Goal: Task Accomplishment & Management: Complete application form

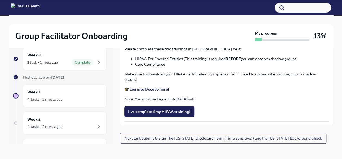
scroll to position [1281, 0]
click at [164, 112] on span "I've completed my HIPAA training!" at bounding box center [159, 111] width 62 height 5
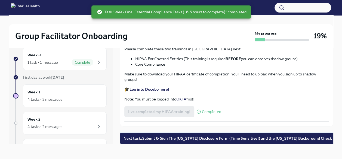
click at [180, 137] on span "Next task : Submit & Sign The [US_STATE] Disclosure Form (Time Sensitive!) and …" at bounding box center [228, 138] width 209 height 5
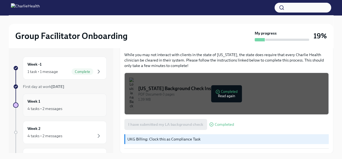
click at [73, 101] on div "Week 1 4 tasks • 2 messages" at bounding box center [64, 105] width 75 height 14
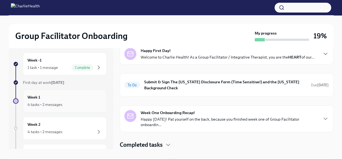
scroll to position [33, 0]
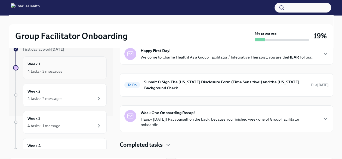
click at [55, 69] on div "4 tasks • 2 messages" at bounding box center [44, 71] width 35 height 5
click at [128, 111] on div at bounding box center [130, 116] width 12 height 12
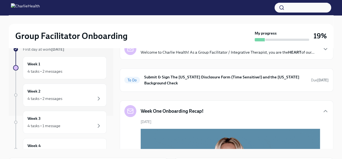
click at [128, 111] on div at bounding box center [130, 111] width 12 height 12
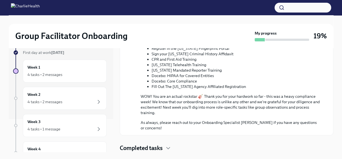
scroll to position [0, 0]
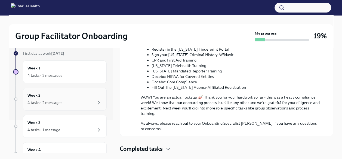
click at [47, 102] on div "4 tasks • 2 messages" at bounding box center [44, 102] width 35 height 5
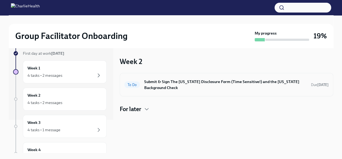
click at [158, 83] on h6 "Submit & Sign The [US_STATE] Disclosure Form (Time Sensitive!) and the [US_STAT…" at bounding box center [225, 85] width 163 height 12
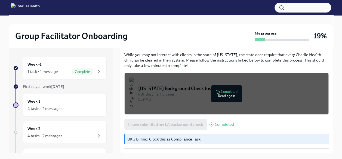
scroll to position [9, 0]
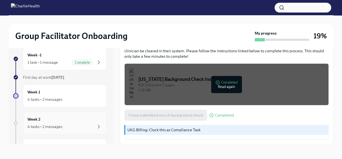
click at [31, 123] on div "4 tasks • 2 messages" at bounding box center [64, 126] width 75 height 7
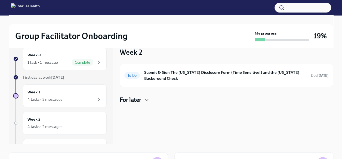
click at [141, 100] on h4 "For later" at bounding box center [131, 100] width 22 height 8
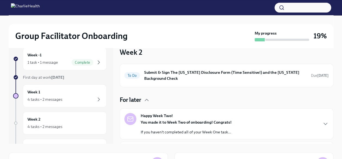
click at [165, 120] on strong "You made it to Week Two of onboarding! Congrats!" at bounding box center [186, 122] width 91 height 5
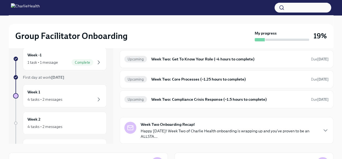
scroll to position [225, 0]
click at [164, 62] on h6 "Week Two: Get To Know Your Role (~4 hours to complete)" at bounding box center [228, 59] width 155 height 6
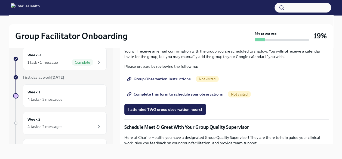
scroll to position [300, 0]
